Goal: Task Accomplishment & Management: Manage account settings

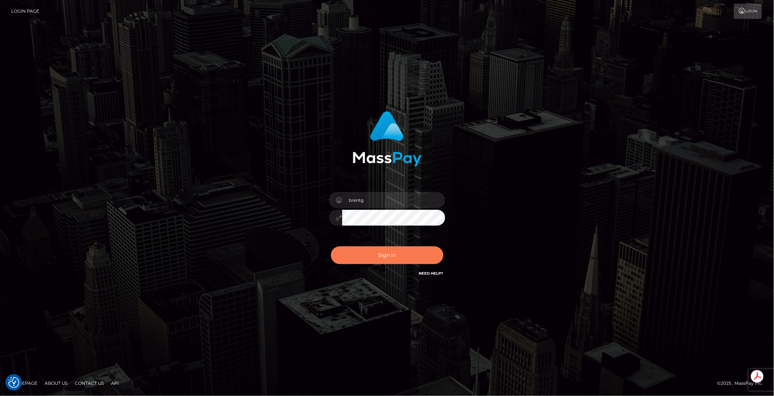
click at [374, 263] on button "Sign in" at bounding box center [387, 256] width 112 height 18
click at [373, 261] on div "Sign in Need Help?" at bounding box center [387, 258] width 127 height 32
type input "brentg"
click at [388, 258] on button "Sign in" at bounding box center [387, 256] width 112 height 18
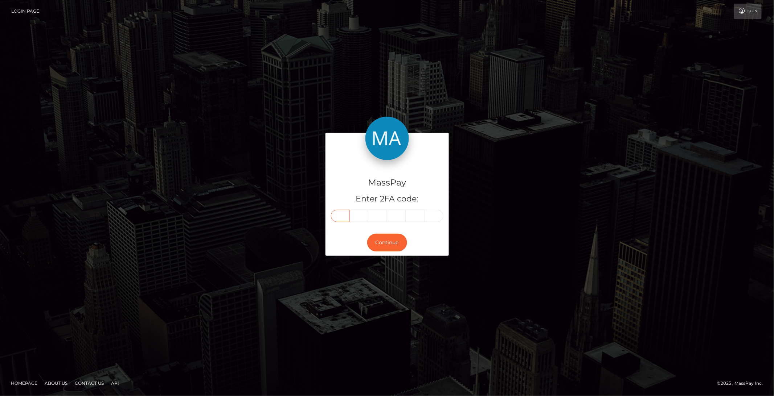
paste input "9"
type input "9"
type input "3"
type input "7"
type input "6"
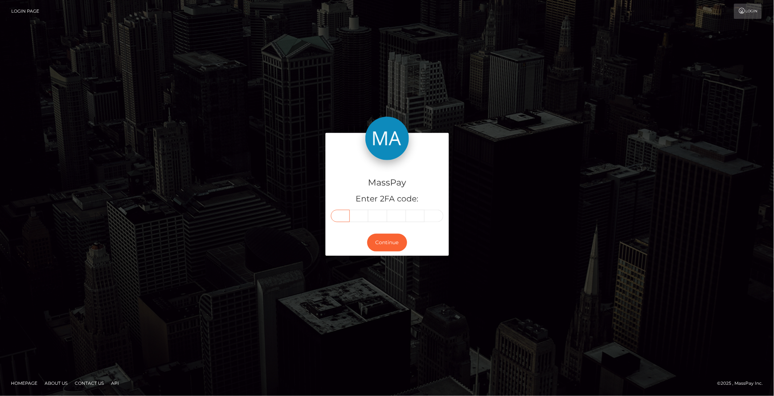
type input "0"
type input "3"
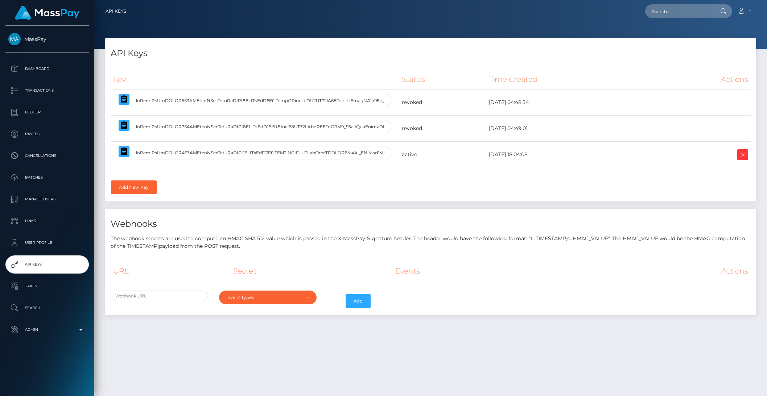
select select
click at [123, 155] on icon "button" at bounding box center [124, 151] width 9 height 9
click at [124, 155] on icon "button" at bounding box center [124, 151] width 7 height 7
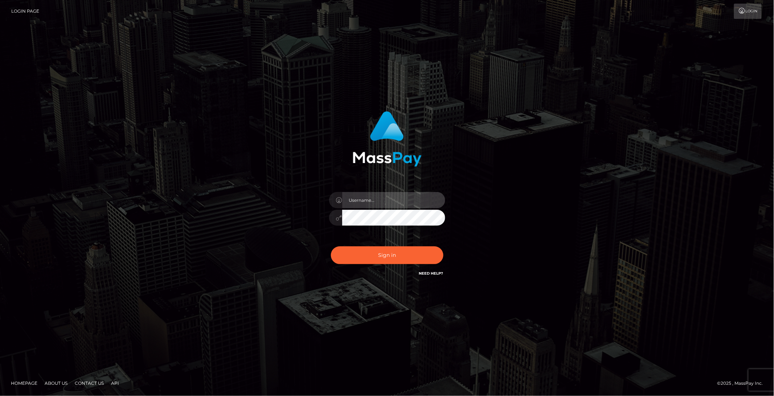
type input "brentg"
